Goal: Task Accomplishment & Management: Complete application form

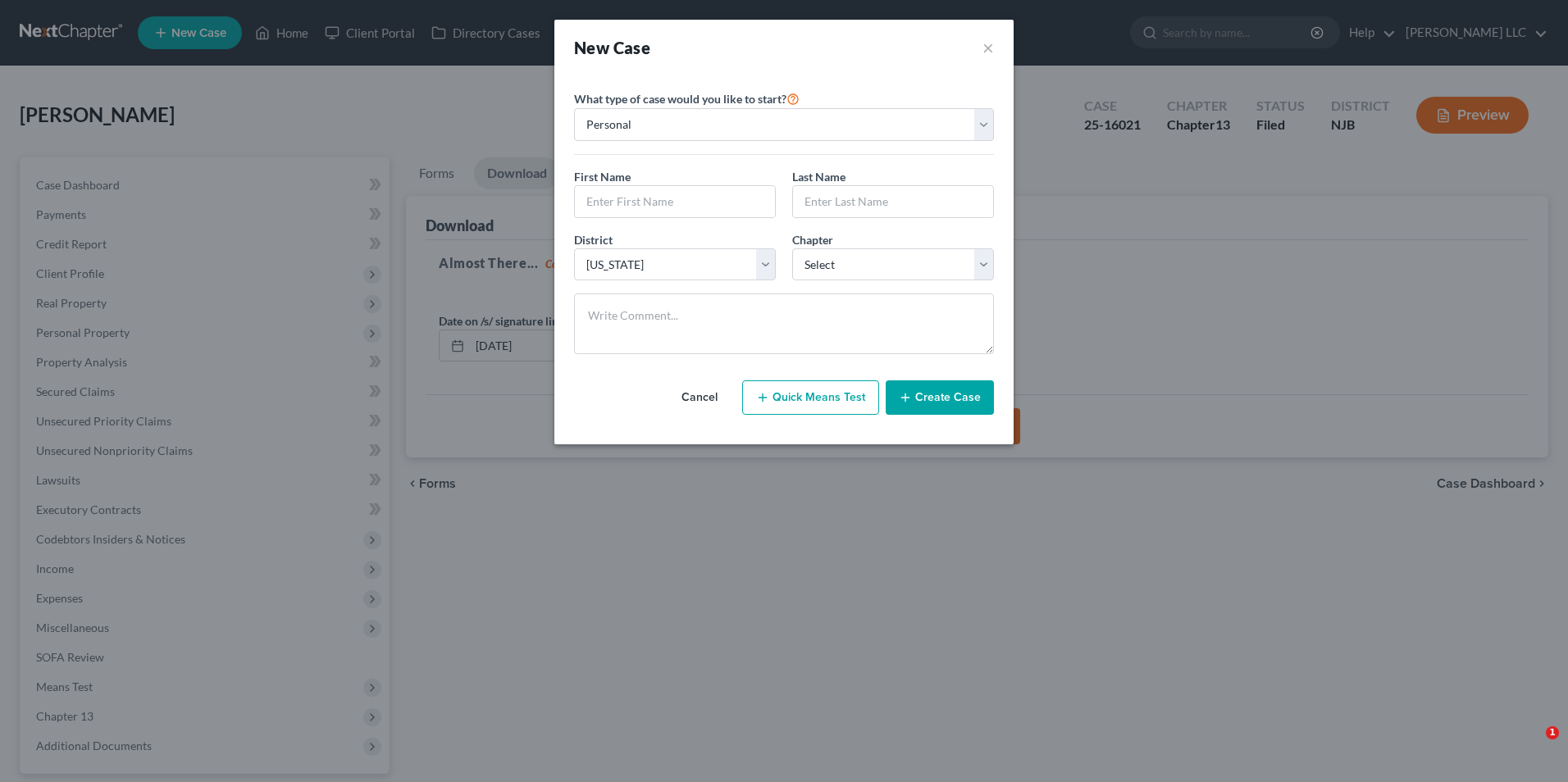
select select "51"
click at [639, 201] on input "text" at bounding box center [675, 201] width 200 height 31
type input "Anne"
type input "Hatcher"
click at [899, 271] on select "Select 7 11 12 13" at bounding box center [892, 265] width 202 height 33
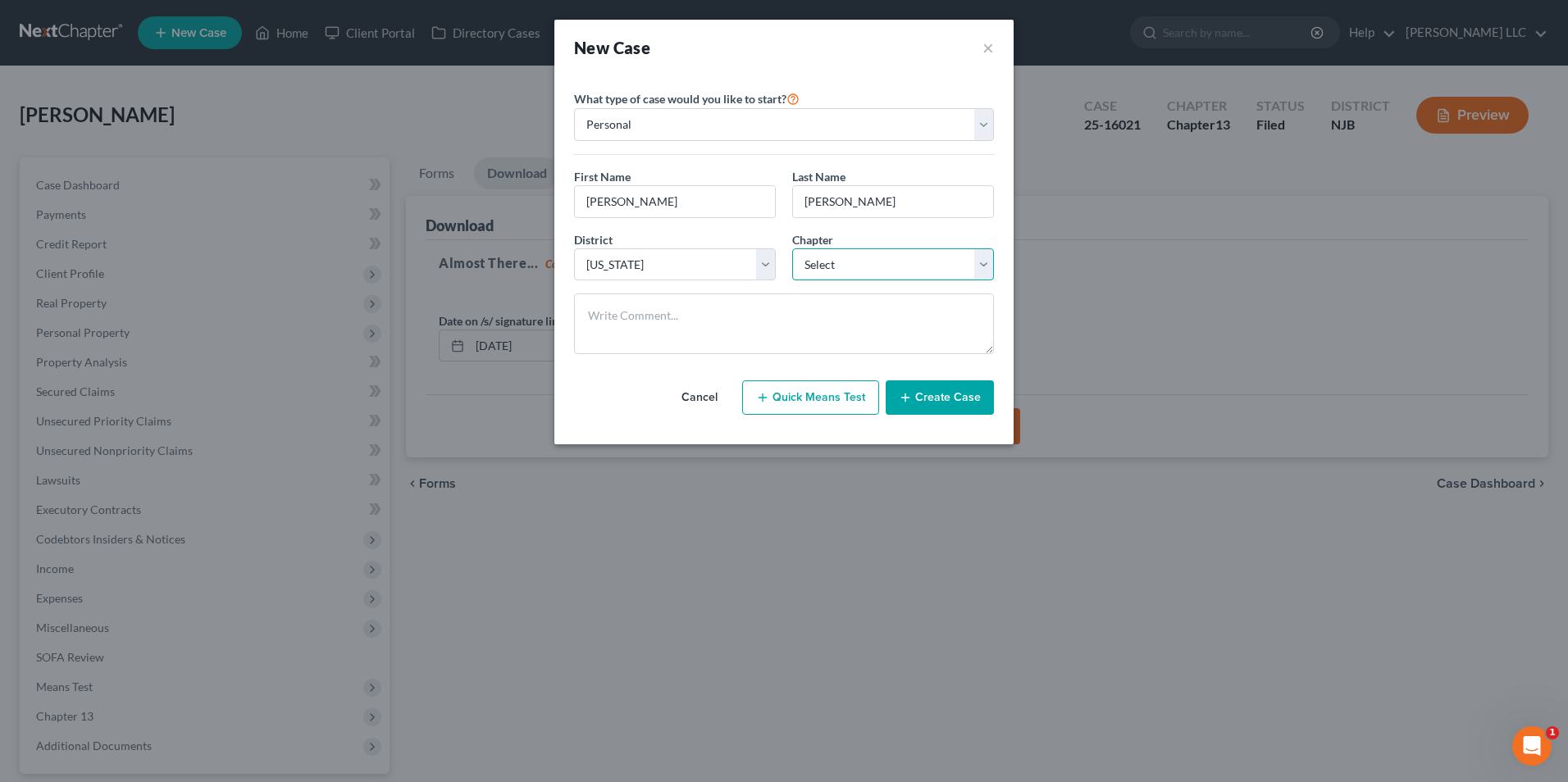
select select "3"
click at [792, 249] on select "Select 7 11 12 13" at bounding box center [892, 265] width 202 height 33
click at [912, 404] on icon "button" at bounding box center [905, 398] width 13 height 13
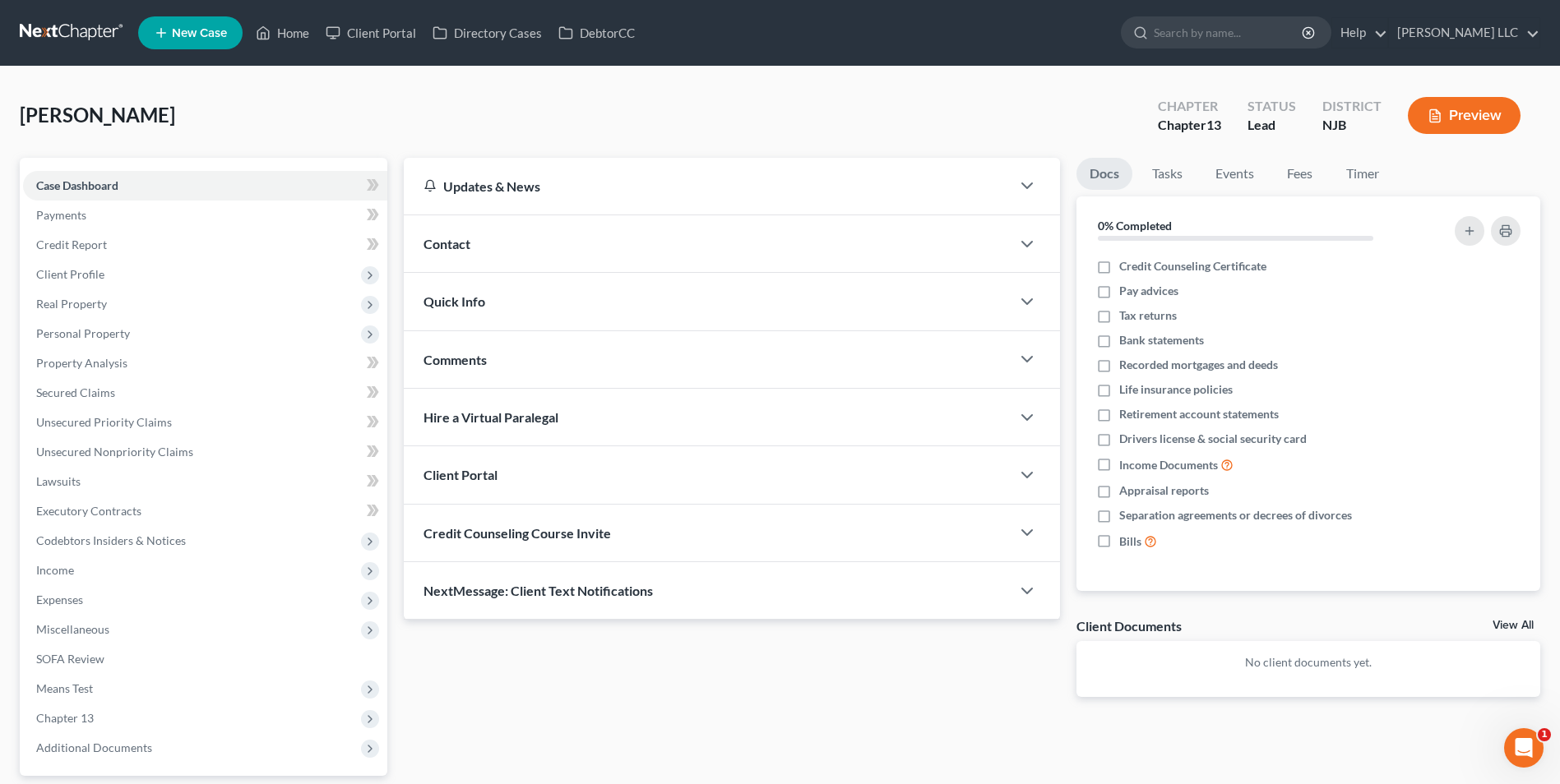
click at [620, 301] on div "Quick Info" at bounding box center [707, 301] width 607 height 57
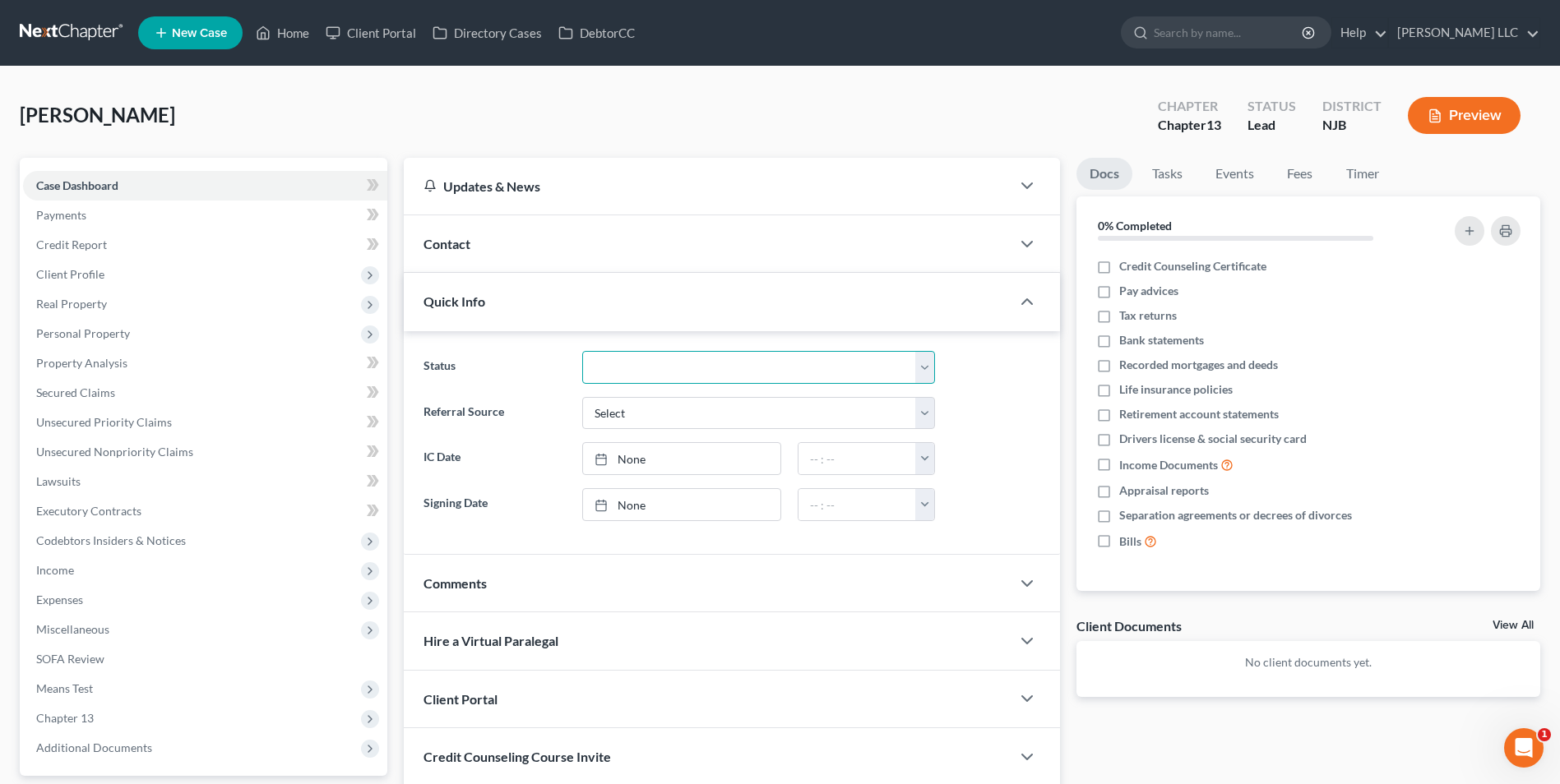
click at [636, 367] on select "Discharged Discharged & Reported Discharge Litigation Dismissal Notice Dismisse…" at bounding box center [758, 367] width 353 height 33
click at [679, 420] on select "Select Word Of Mouth Previous Clients Direct Mail Website Google Search Modern …" at bounding box center [758, 413] width 353 height 33
select select "4"
click at [582, 397] on select "Select Word Of Mouth Previous Clients Direct Mail Website Google Search Modern …" at bounding box center [758, 413] width 353 height 33
click at [612, 254] on div "Contact" at bounding box center [707, 244] width 607 height 57
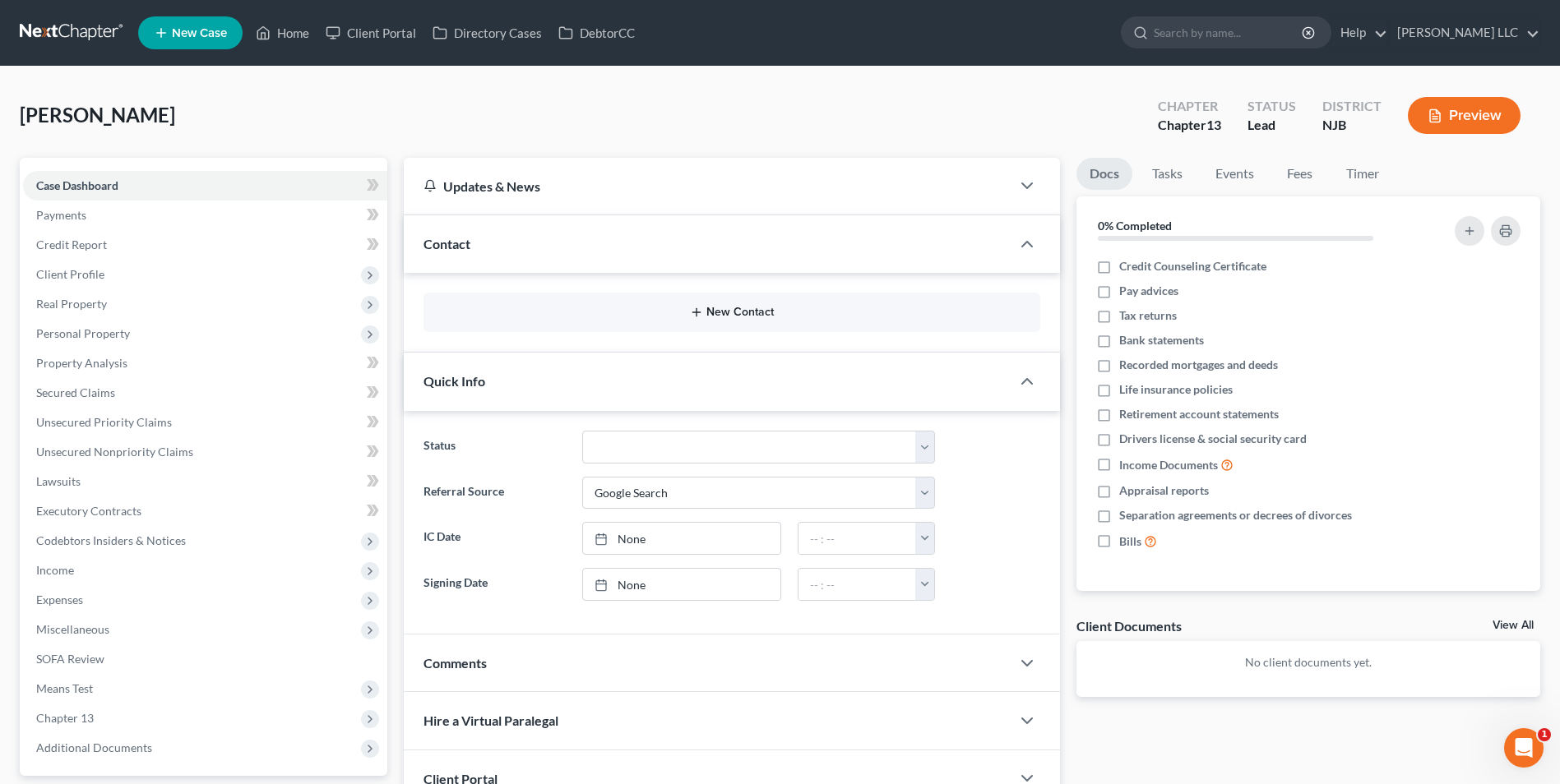
click at [663, 314] on button "New Contact" at bounding box center [731, 312] width 590 height 13
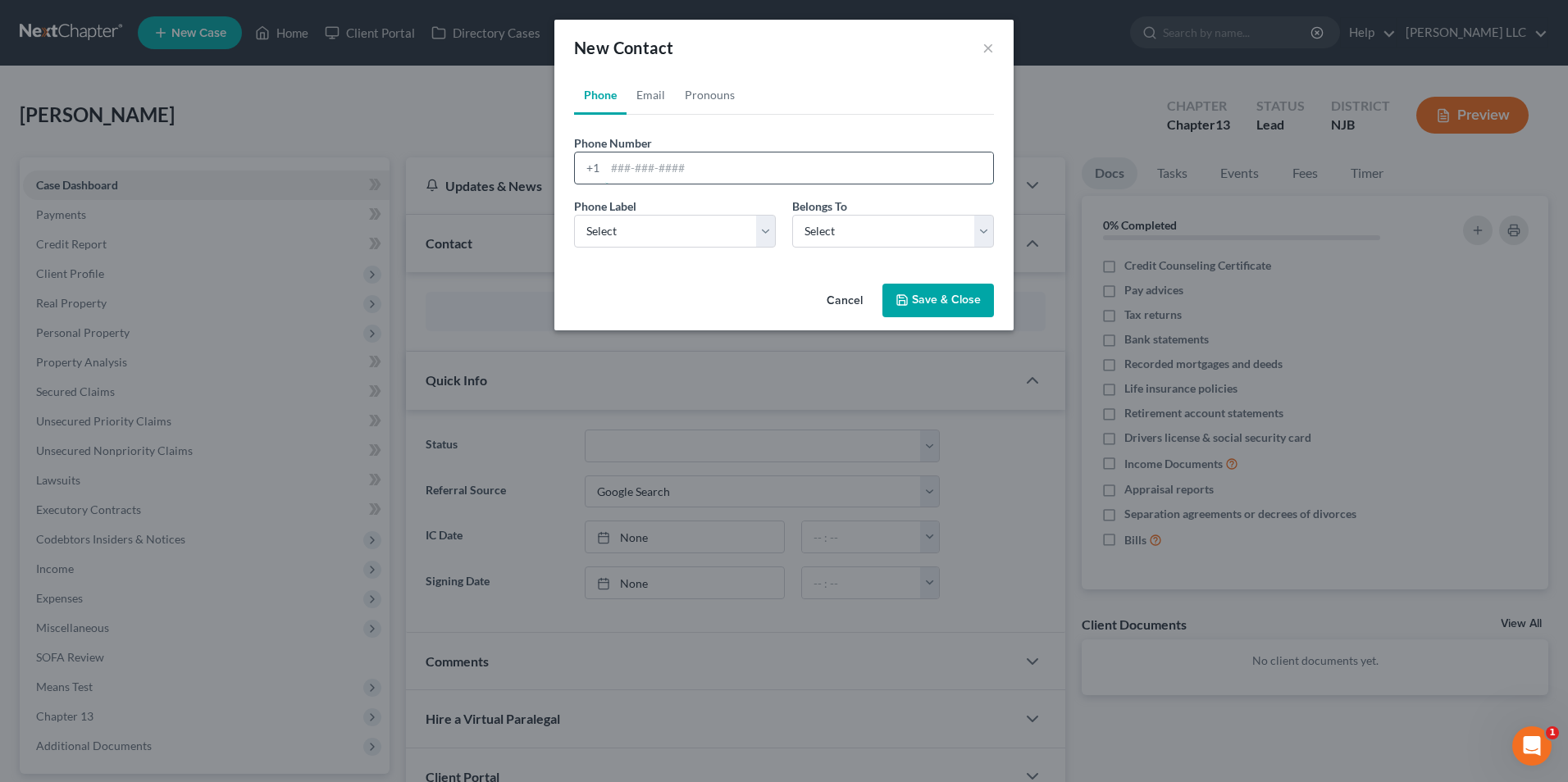
click at [619, 168] on input "tel" at bounding box center [799, 167] width 388 height 31
type input "6093143922"
drag, startPoint x: 650, startPoint y: 228, endPoint x: 651, endPoint y: 243, distance: 15.0
click at [652, 232] on select "Select Mobile Home Work Other" at bounding box center [675, 231] width 202 height 33
select select "0"
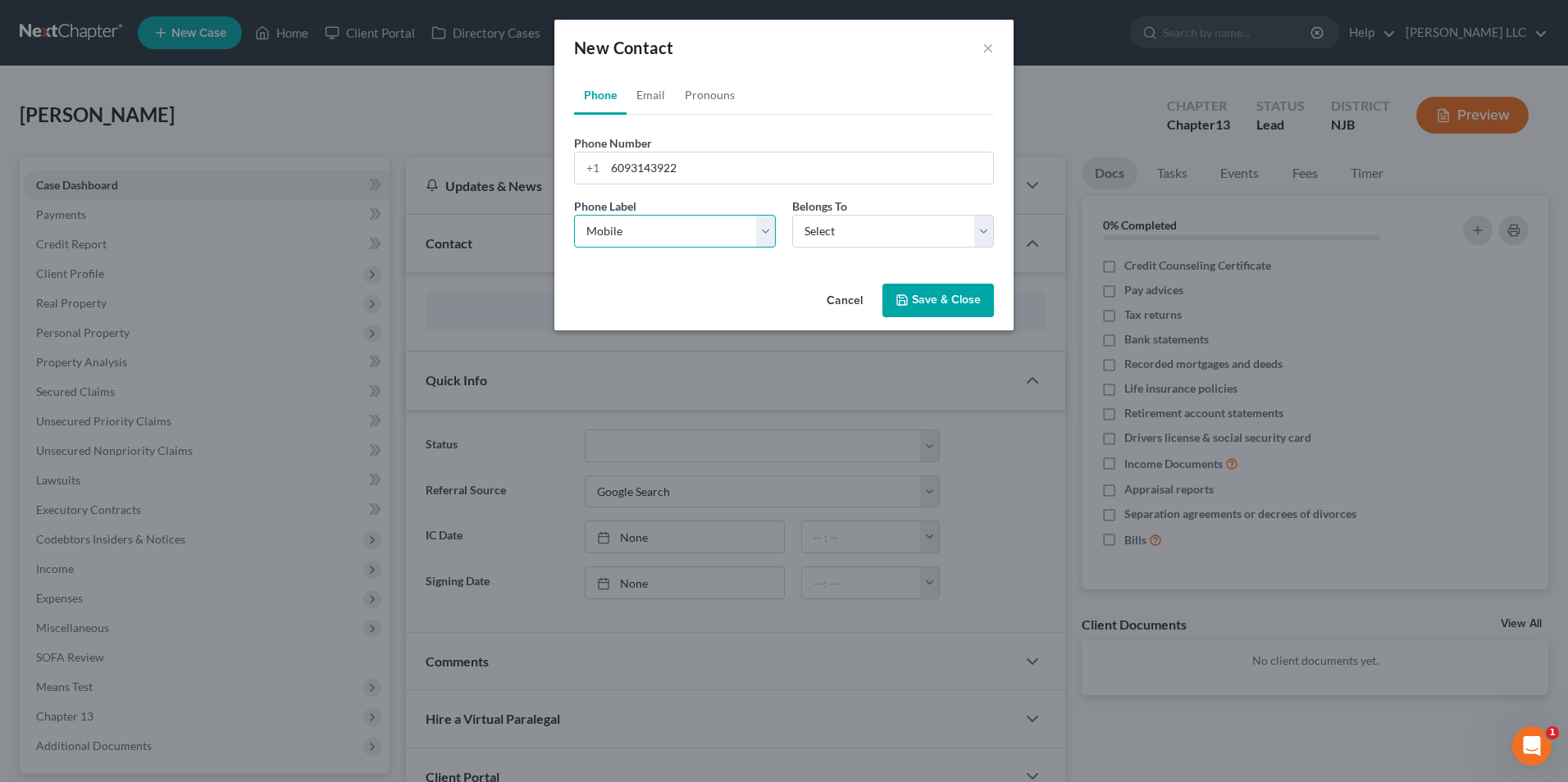
click at [574, 215] on select "Select Mobile Home Work Other" at bounding box center [675, 231] width 202 height 33
click at [856, 232] on select "Select Client Other" at bounding box center [892, 231] width 202 height 33
select select "0"
click at [792, 215] on select "Select Client Other" at bounding box center [892, 231] width 202 height 33
click at [658, 99] on link "Email" at bounding box center [650, 95] width 49 height 39
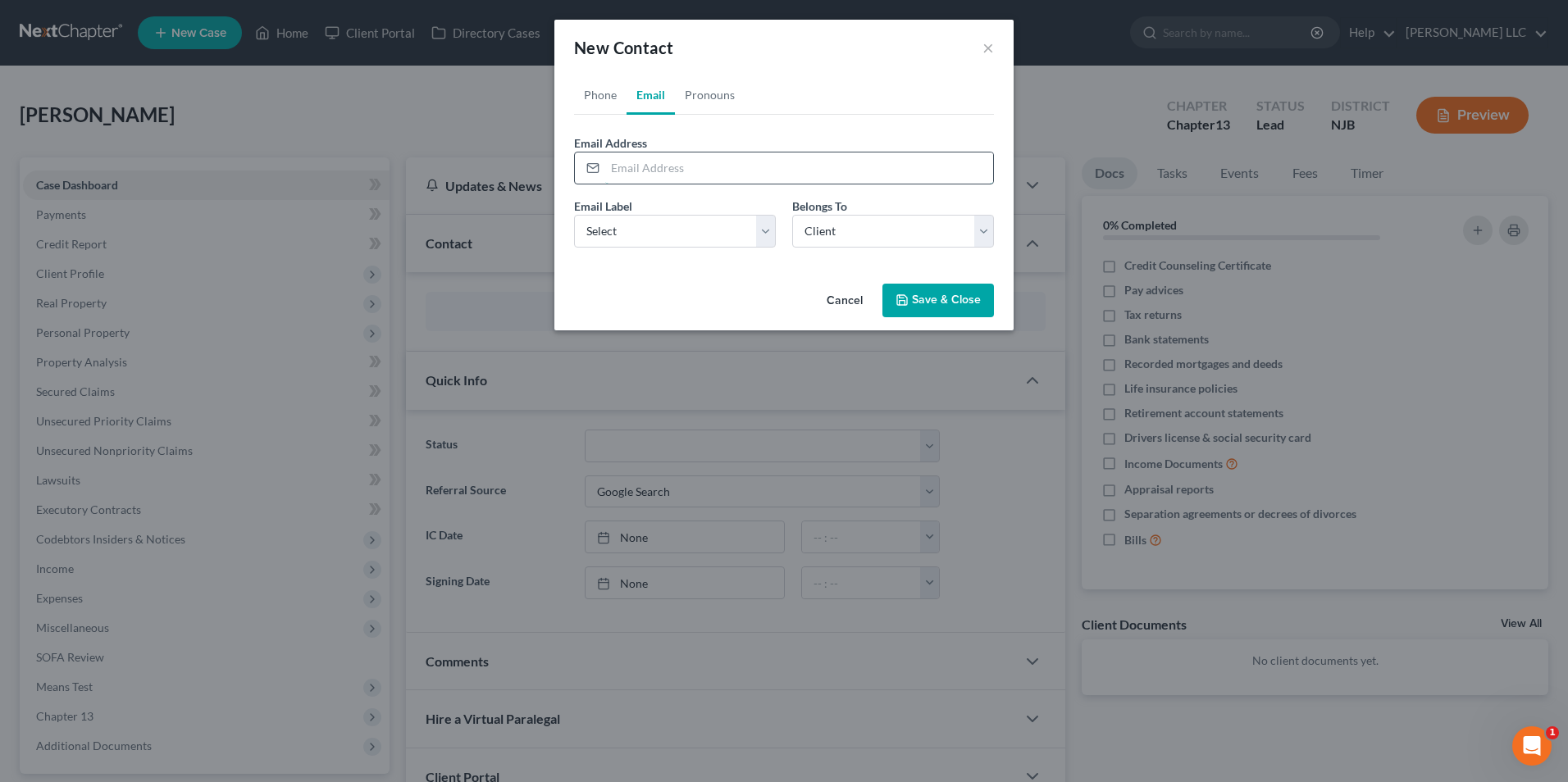
click at [648, 165] on input "email" at bounding box center [799, 167] width 388 height 31
type input "annehatcher1015@gmail.com"
click at [935, 300] on button "Save & Close" at bounding box center [938, 301] width 111 height 34
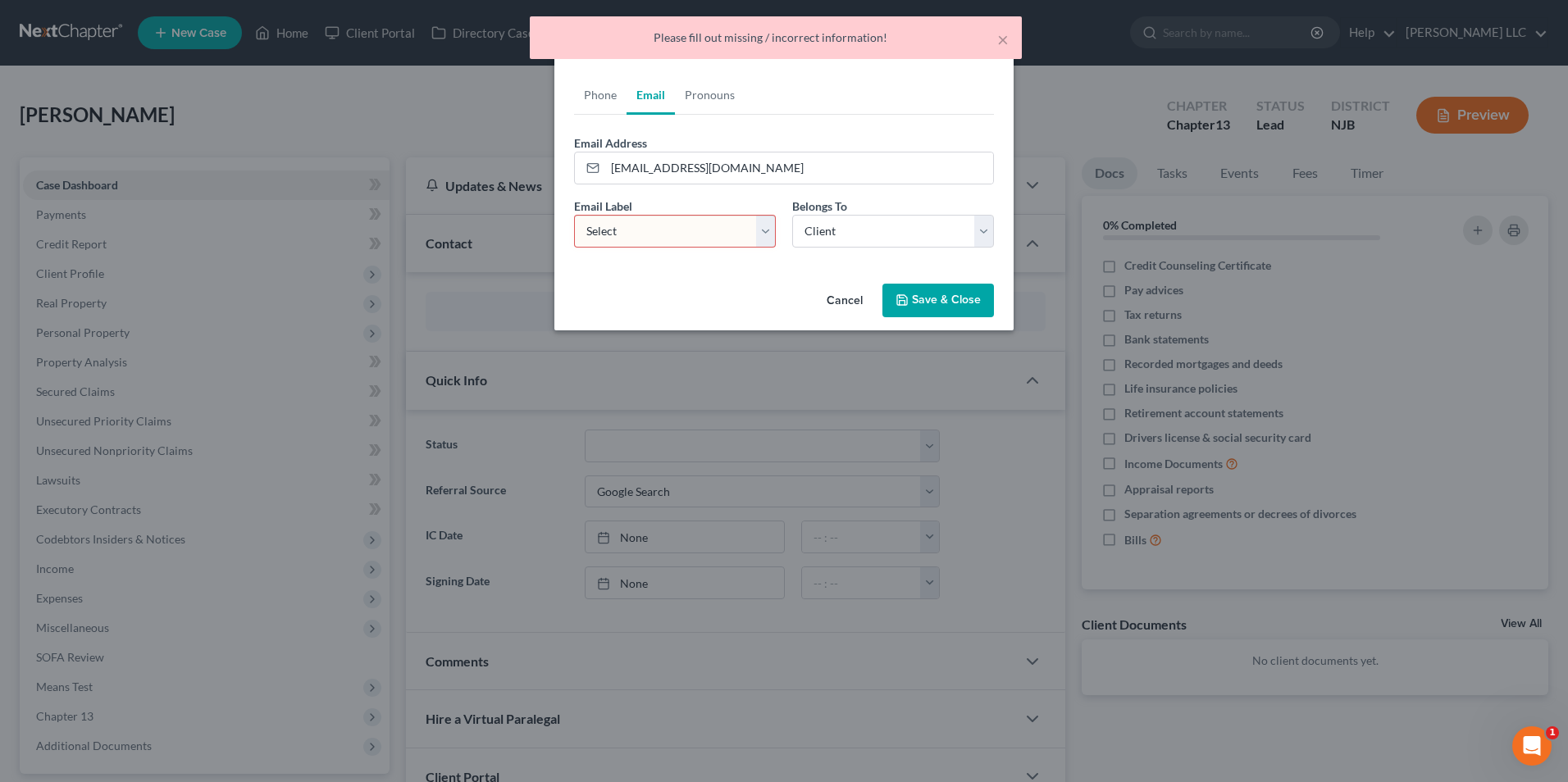
click at [697, 224] on select "Select Home Work Other" at bounding box center [675, 231] width 202 height 33
select select "0"
click at [574, 215] on select "Select Home Work Other" at bounding box center [675, 231] width 202 height 33
click at [950, 302] on button "Save & Close" at bounding box center [938, 301] width 111 height 34
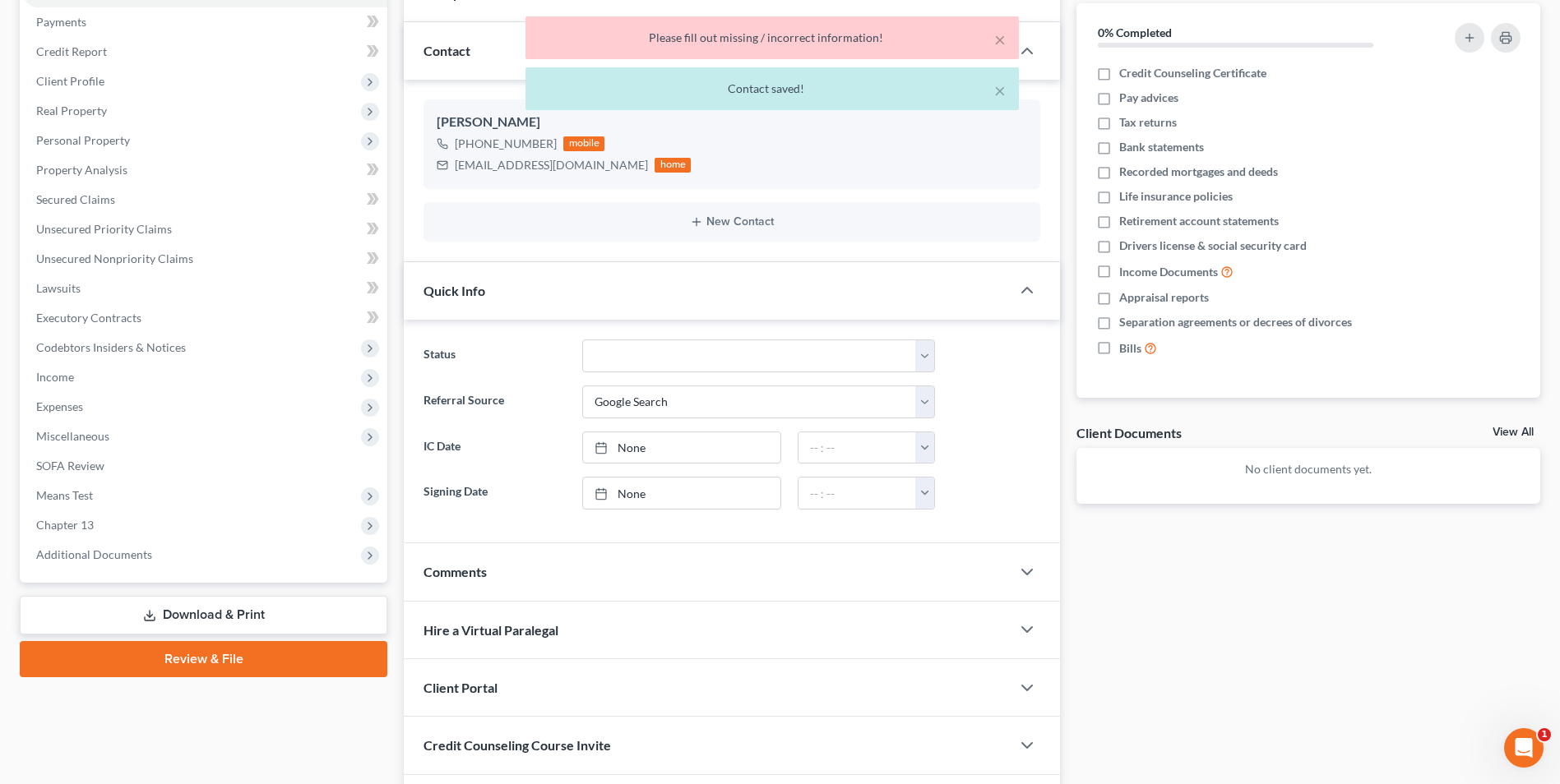
scroll to position [304, 0]
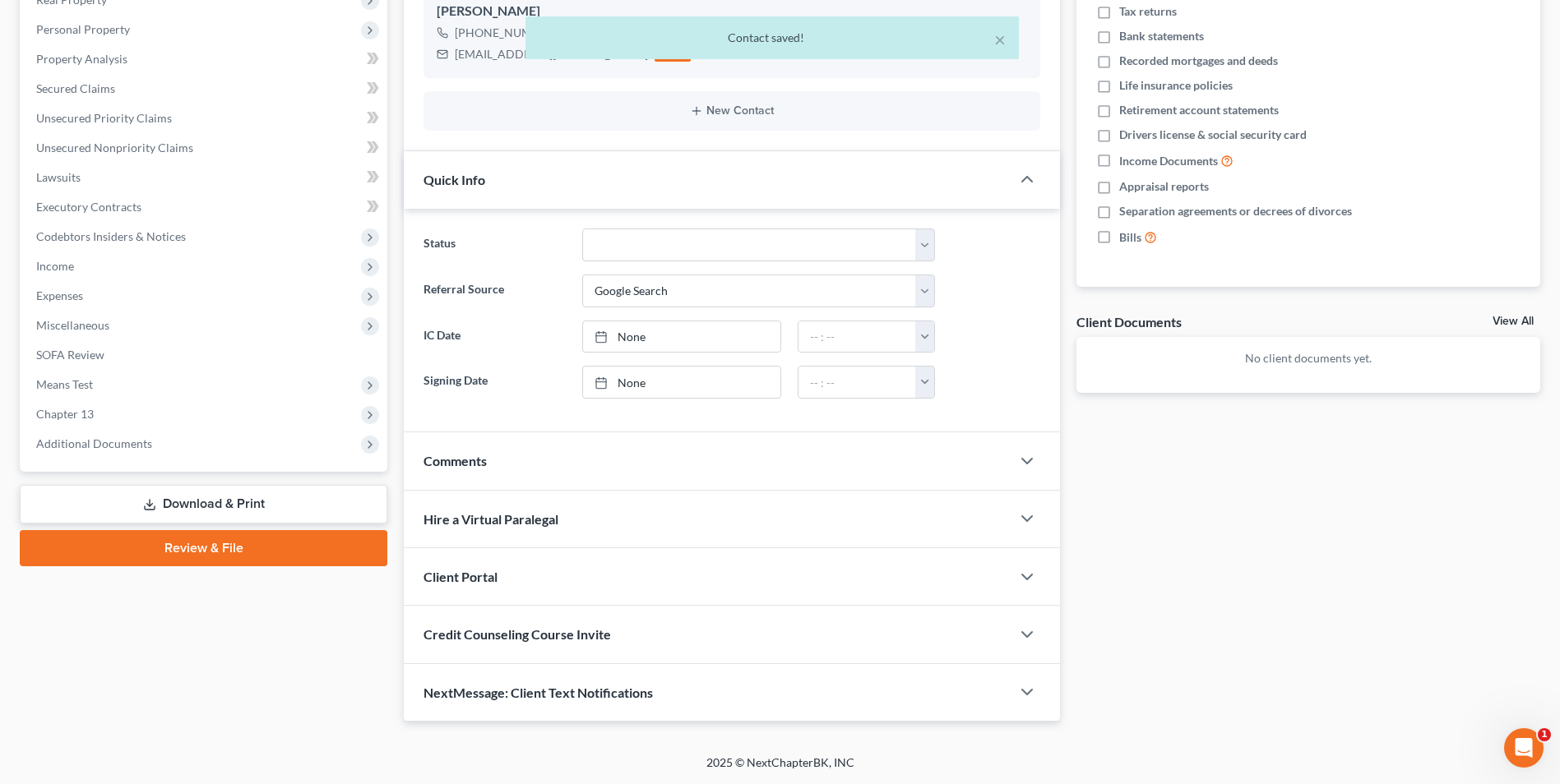
click at [733, 568] on div "Client Portal" at bounding box center [707, 577] width 607 height 57
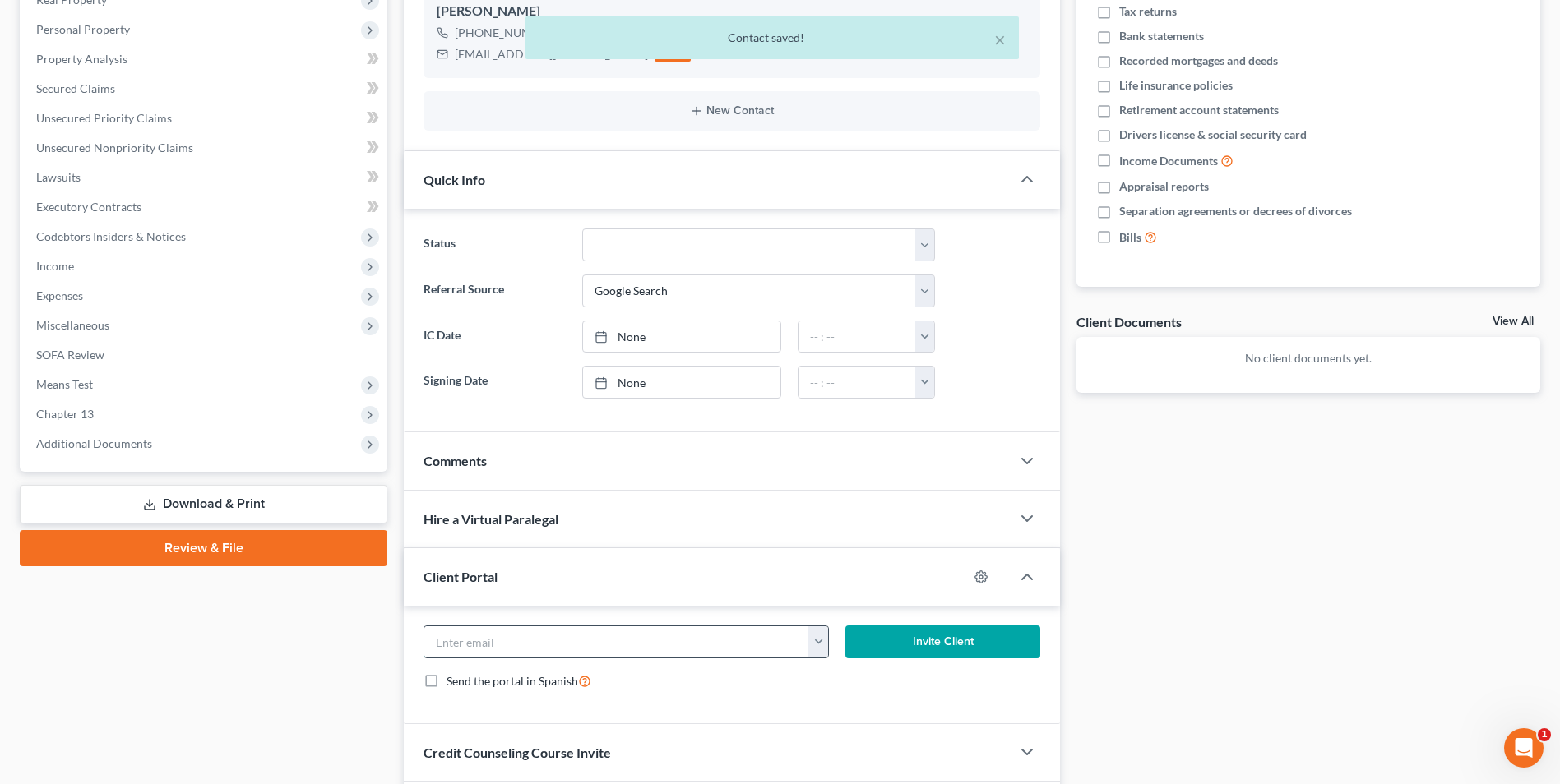
click at [643, 649] on input "email" at bounding box center [615, 641] width 384 height 31
paste input "annehatcher1015@gmail.com"
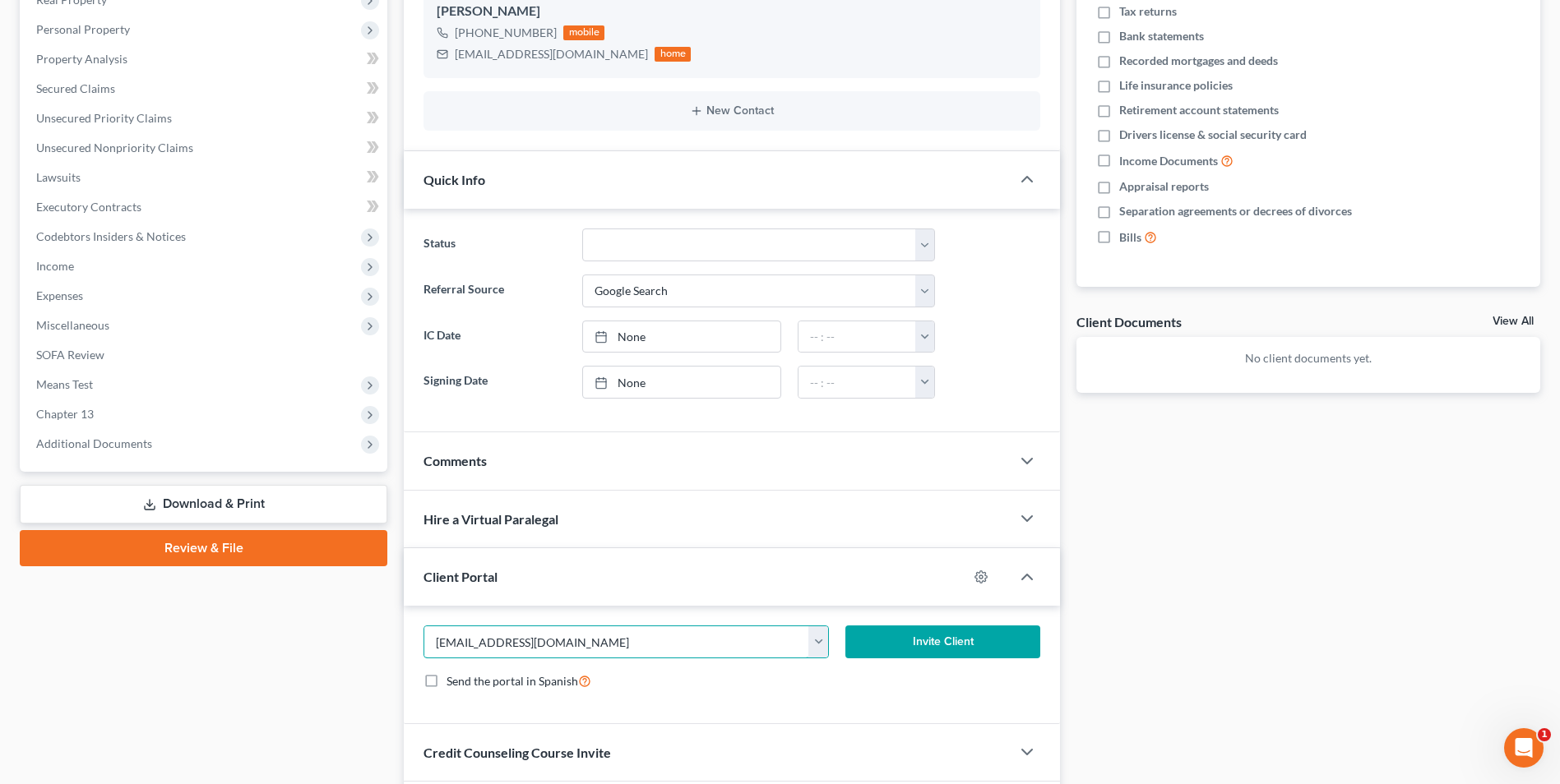
type input "annehatcher1015@gmail.com"
click at [924, 645] on button "Invite Client" at bounding box center [943, 641] width 195 height 33
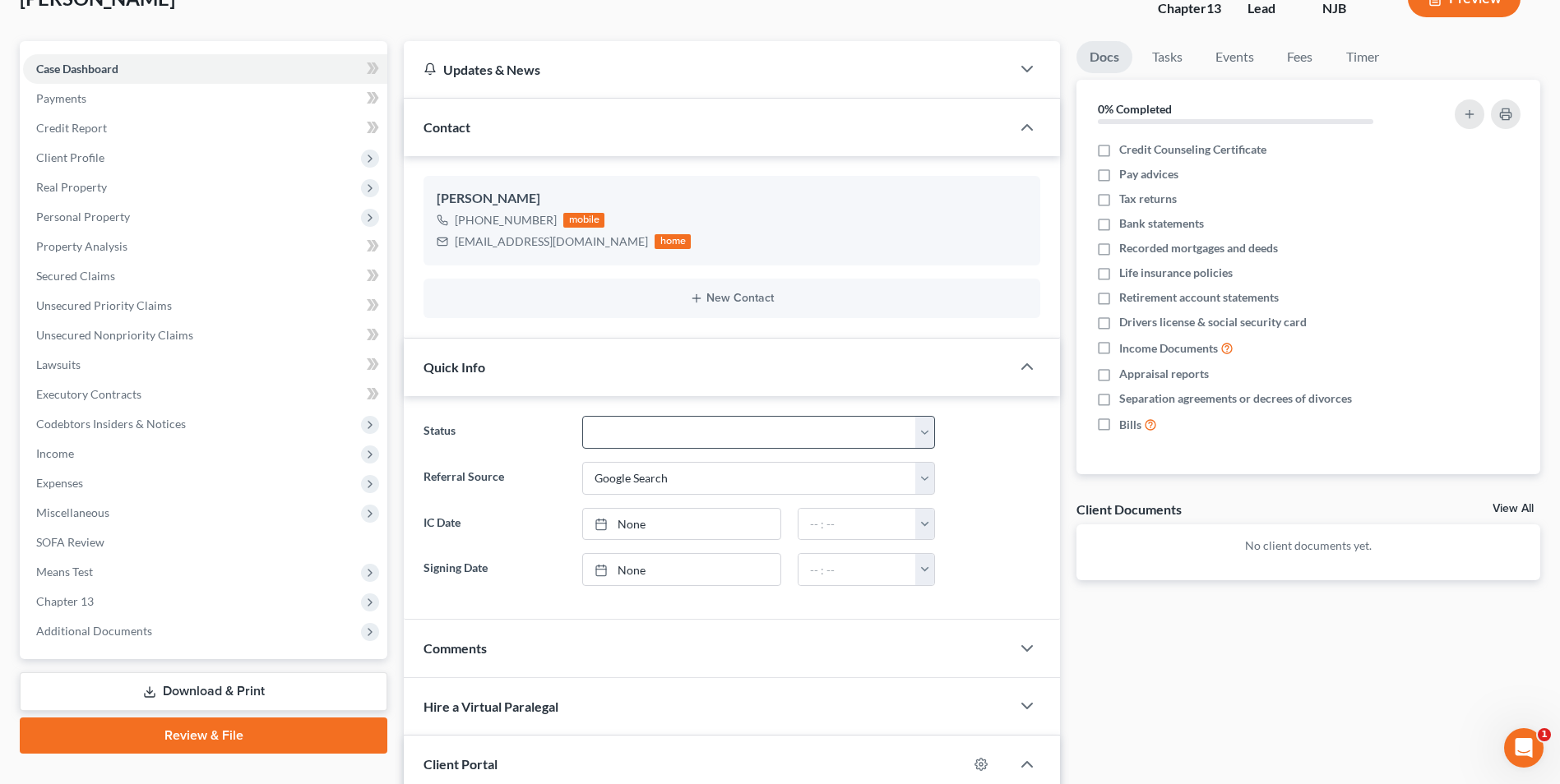
scroll to position [0, 0]
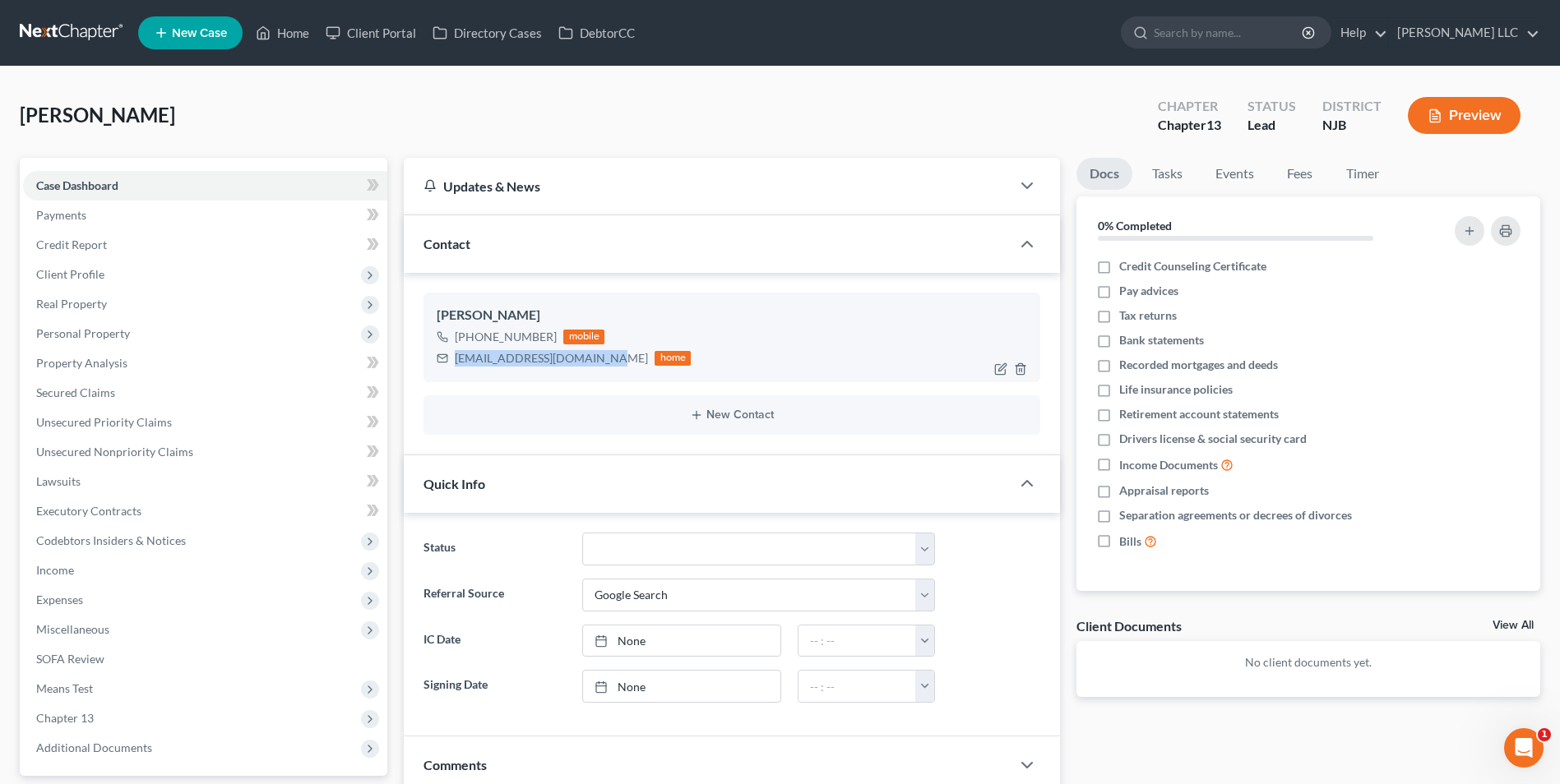
drag, startPoint x: 602, startPoint y: 357, endPoint x: 453, endPoint y: 361, distance: 149.1
click at [453, 361] on div "annehatcher1015@gmail.com home" at bounding box center [563, 358] width 254 height 21
copy div "annehatcher1015@gmail.com"
click at [76, 28] on link at bounding box center [72, 33] width 105 height 29
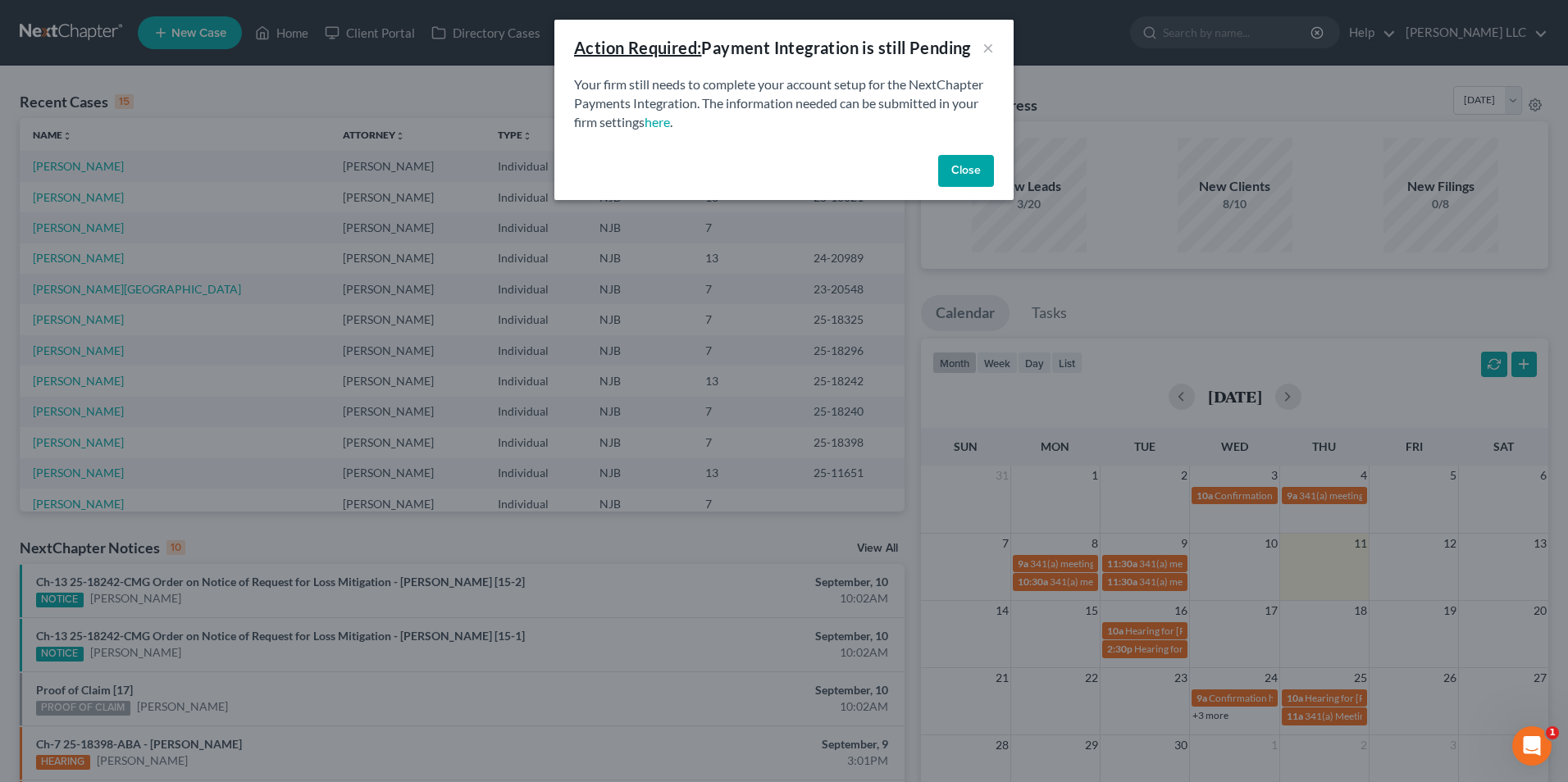
click at [961, 172] on button "Close" at bounding box center [966, 171] width 56 height 33
